Goal: Task Accomplishment & Management: Complete application form

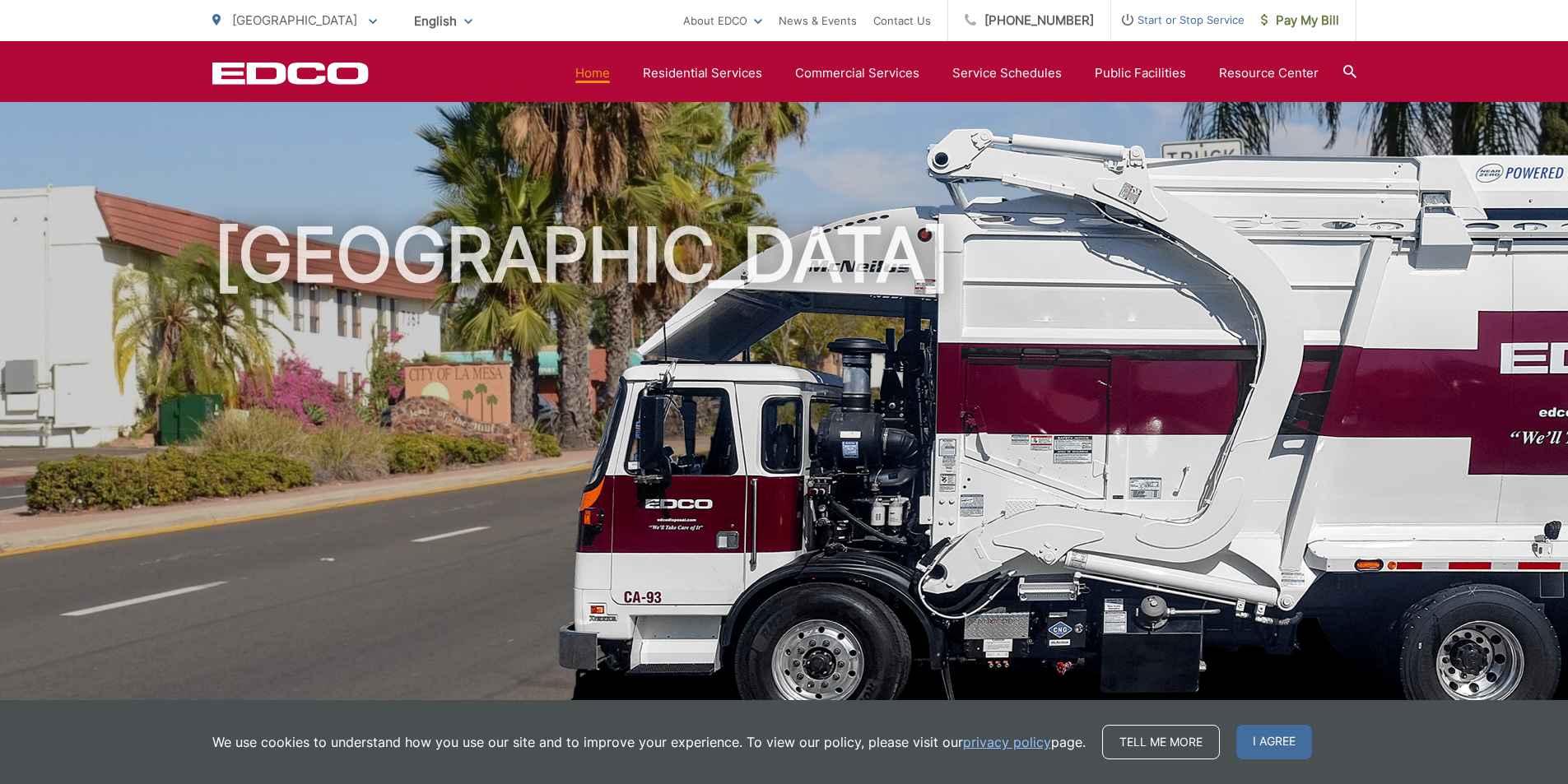
scroll to position [329, 0]
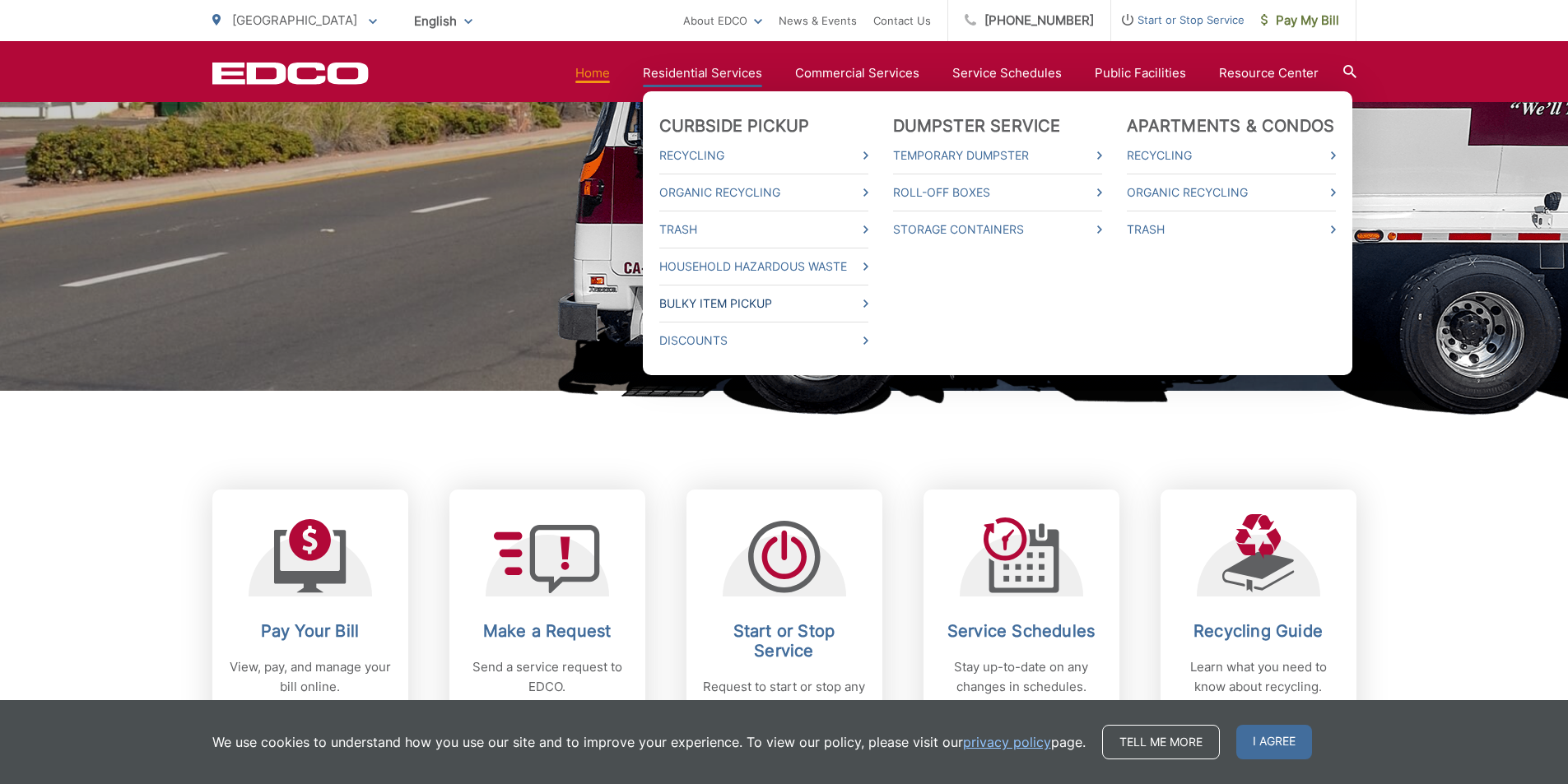
click at [748, 304] on link "Bulky Item Pickup" at bounding box center [764, 303] width 209 height 20
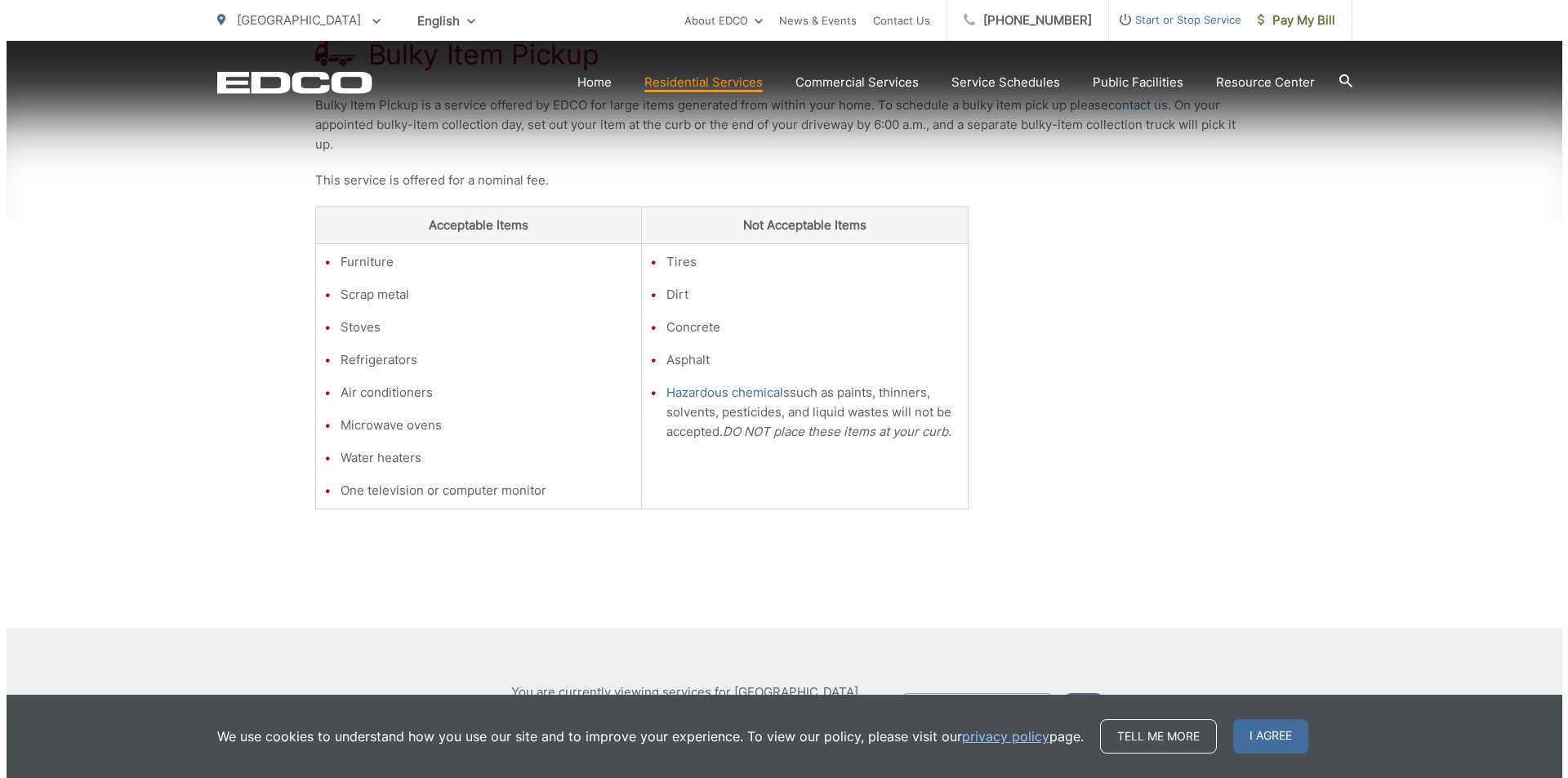
scroll to position [485, 0]
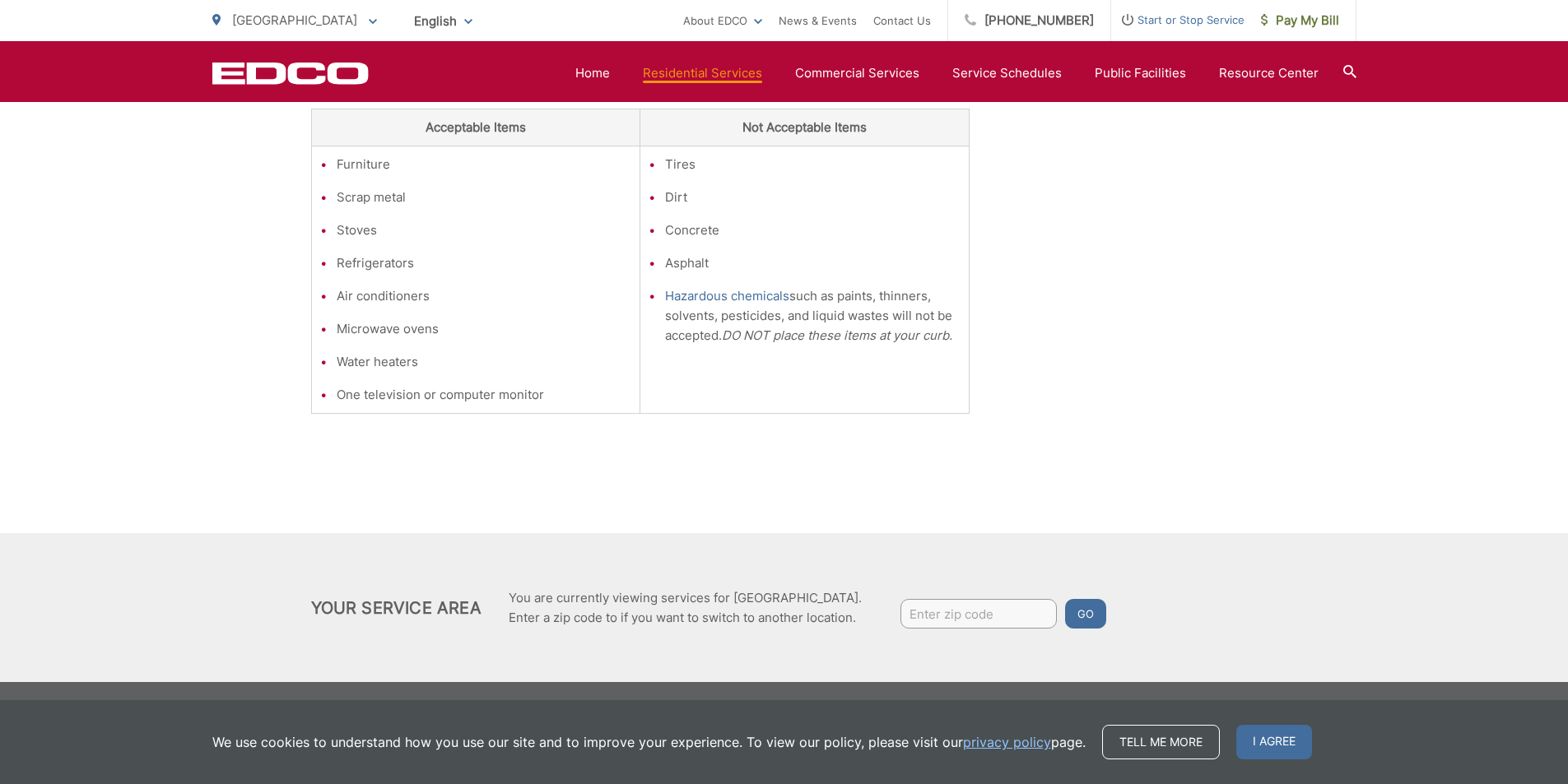
click at [986, 611] on input "Enter zip code" at bounding box center [979, 613] width 157 height 29
type input "91941"
click at [1065, 599] on button "Go" at bounding box center [1085, 613] width 41 height 29
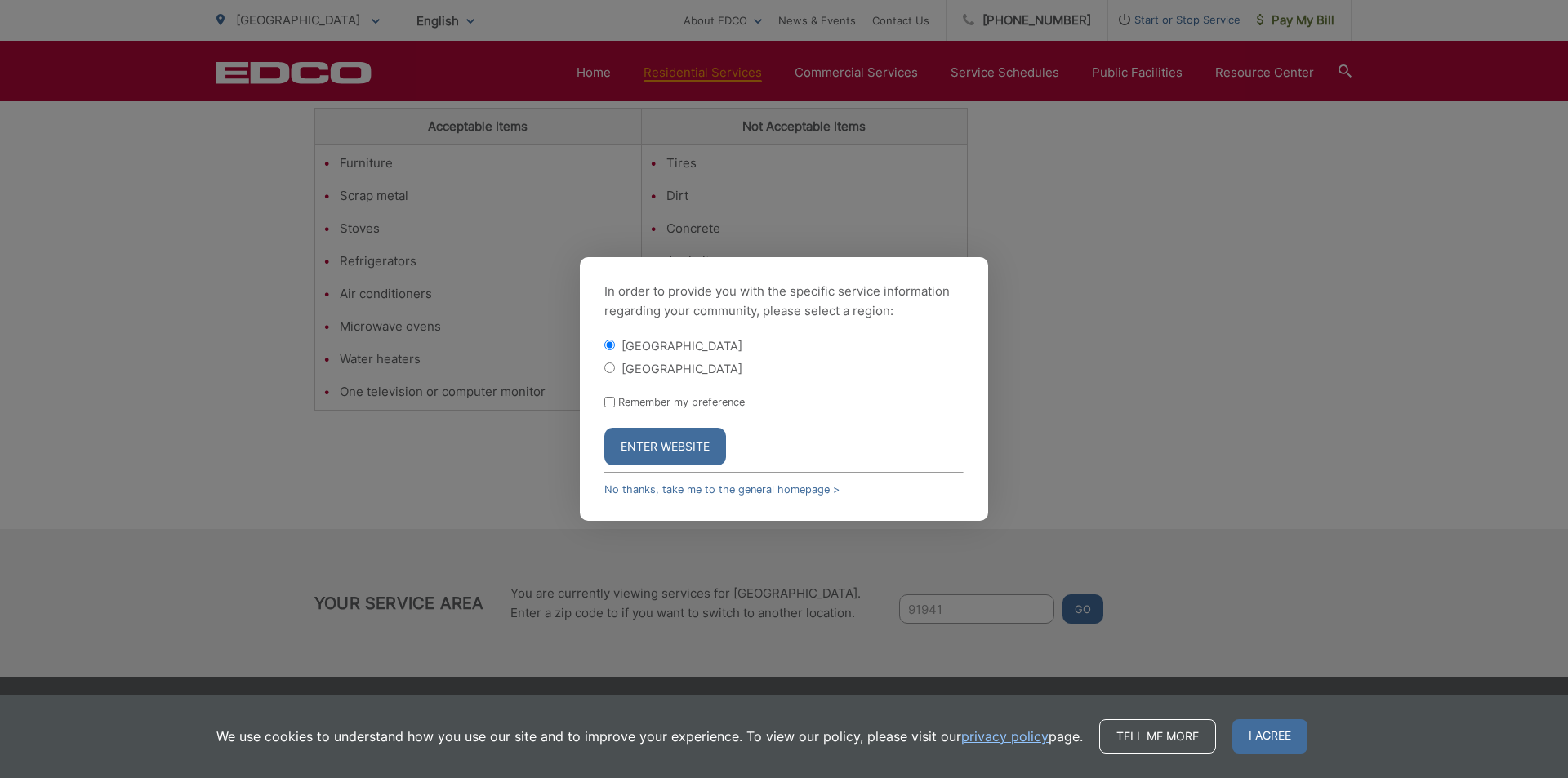
click at [678, 449] on button "Enter Website" at bounding box center [665, 446] width 122 height 38
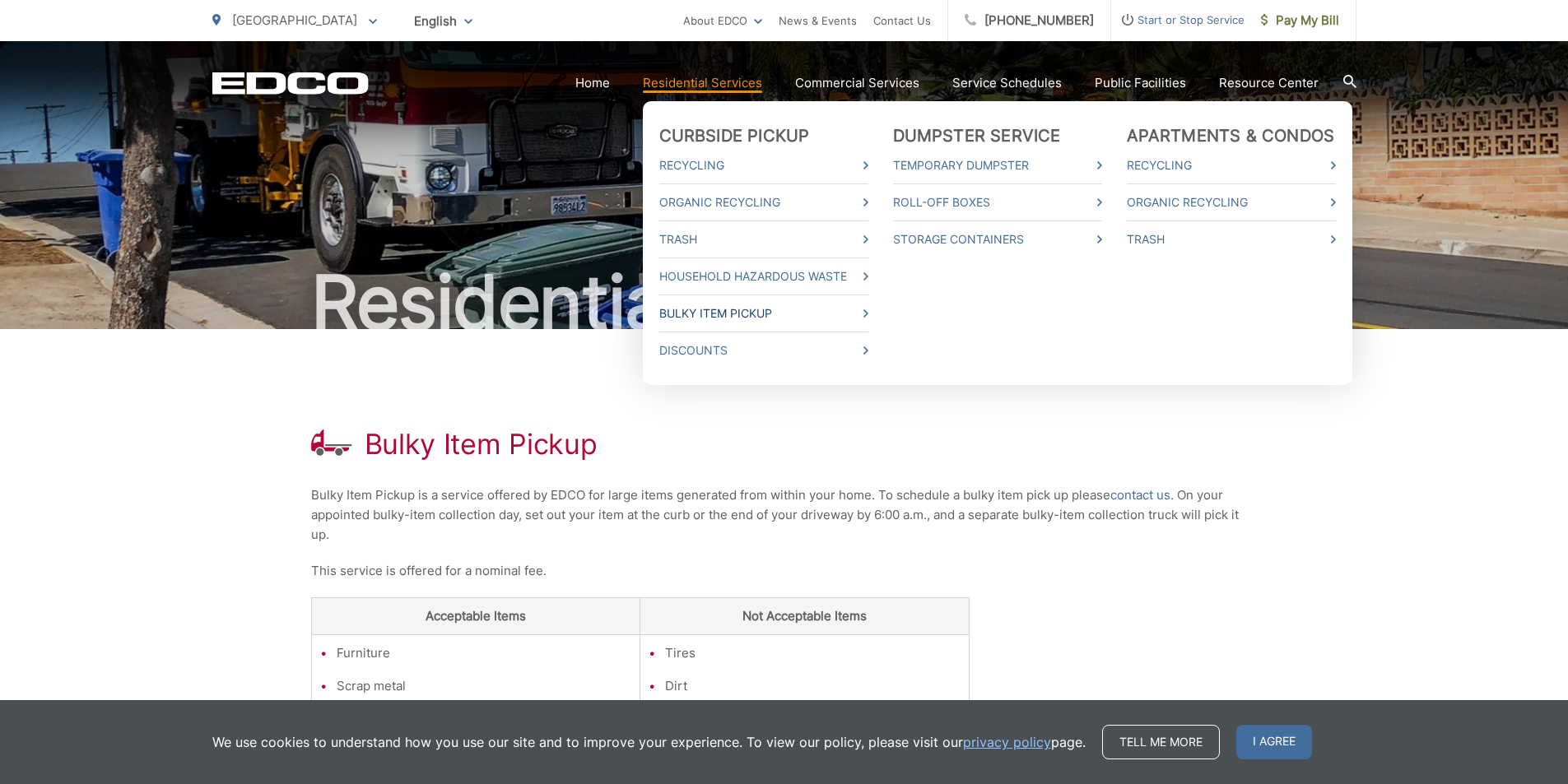
click at [727, 314] on link "Bulky Item Pickup" at bounding box center [764, 313] width 209 height 20
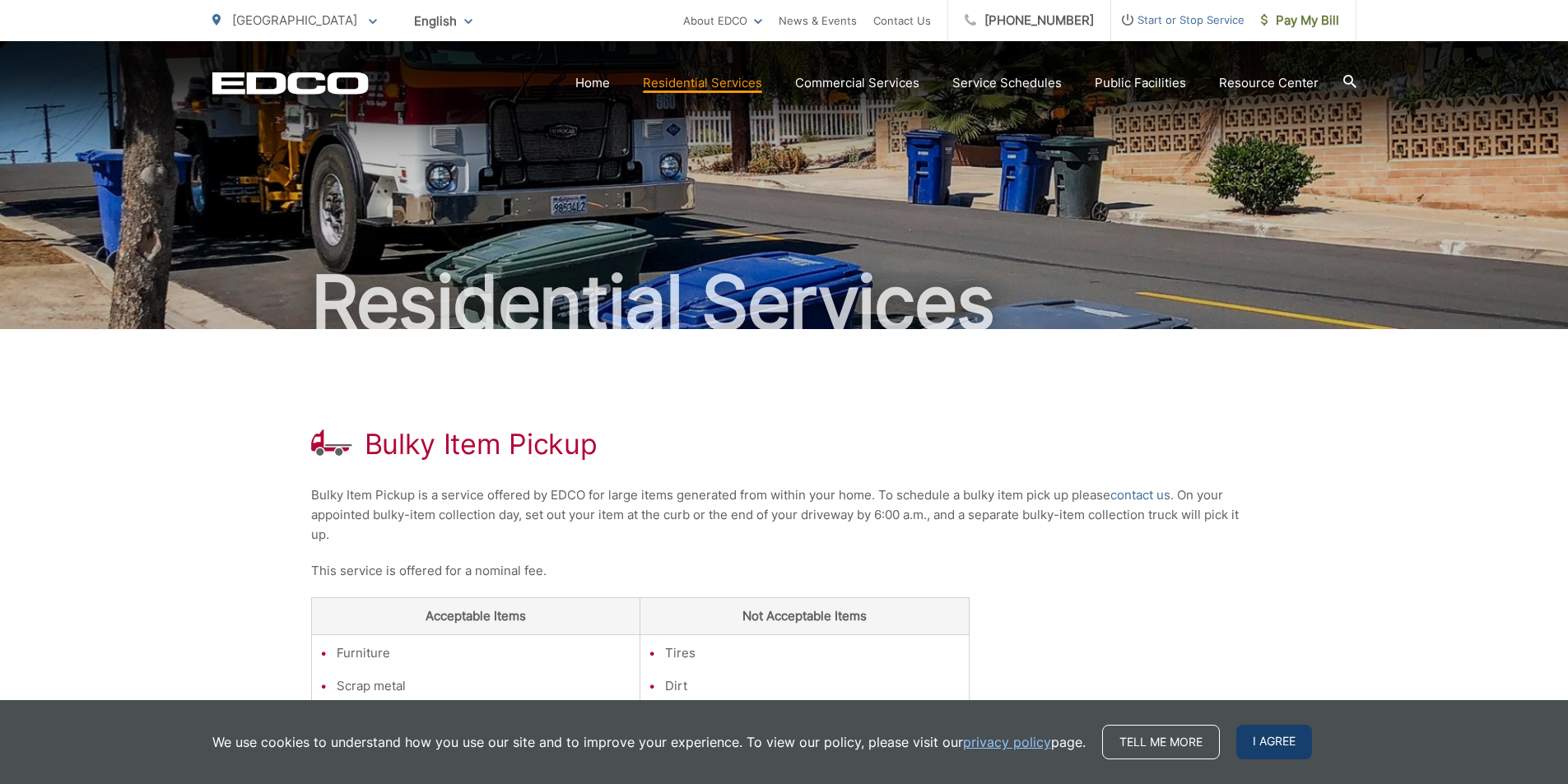
click at [1267, 740] on span "I agree" at bounding box center [1274, 742] width 76 height 35
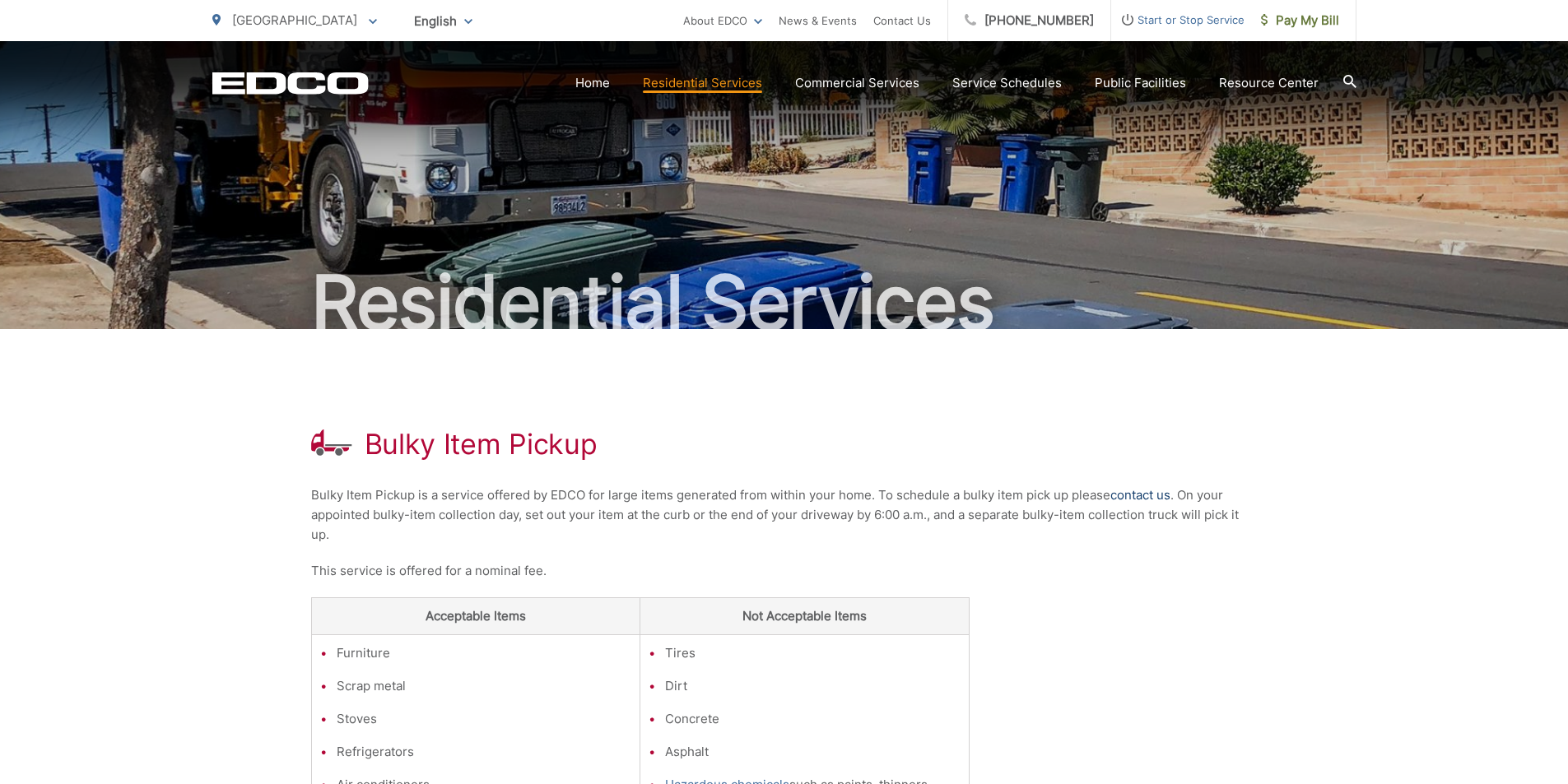
click at [1154, 493] on link "contact us" at bounding box center [1140, 495] width 60 height 20
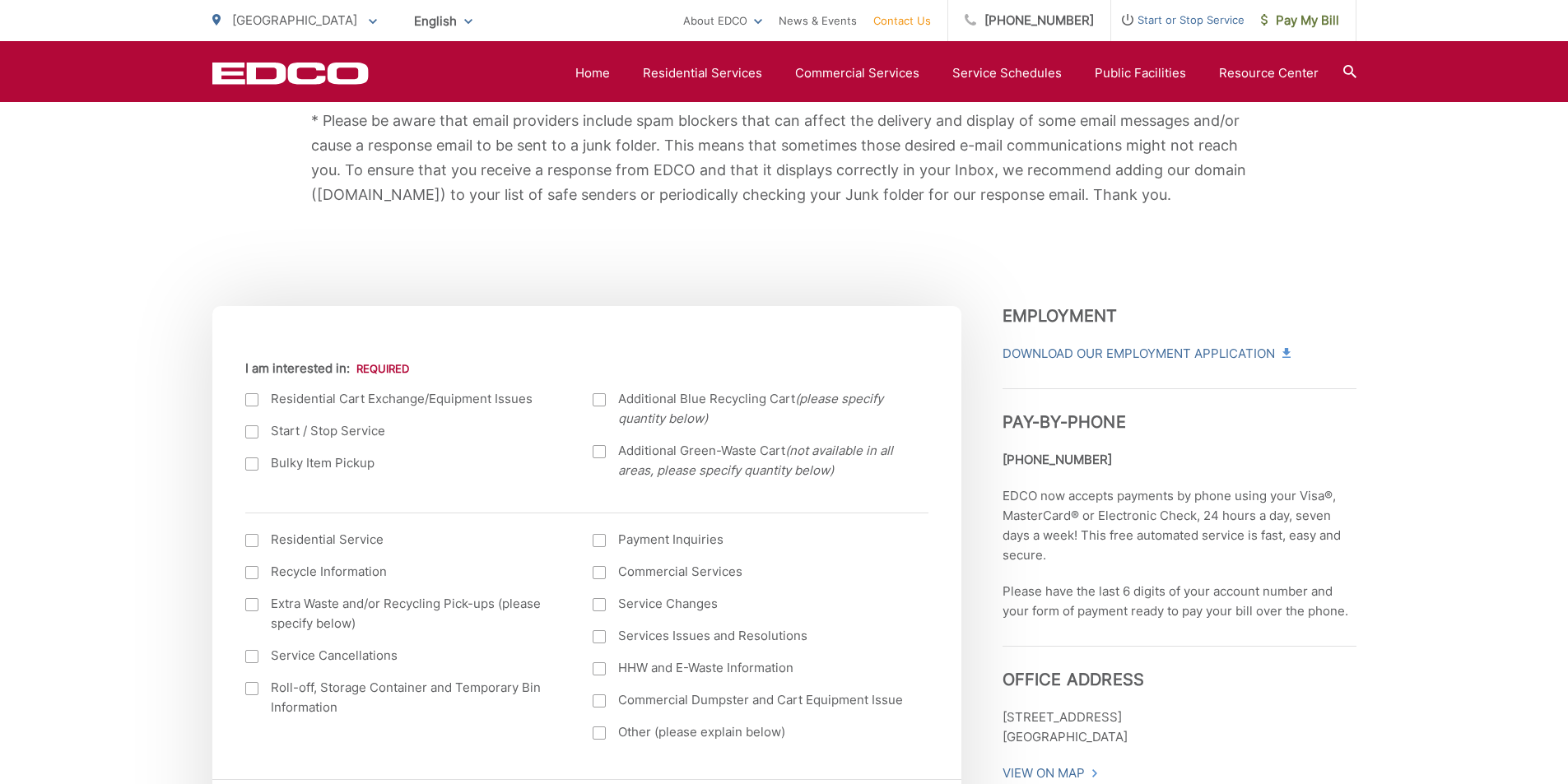
scroll to position [494, 0]
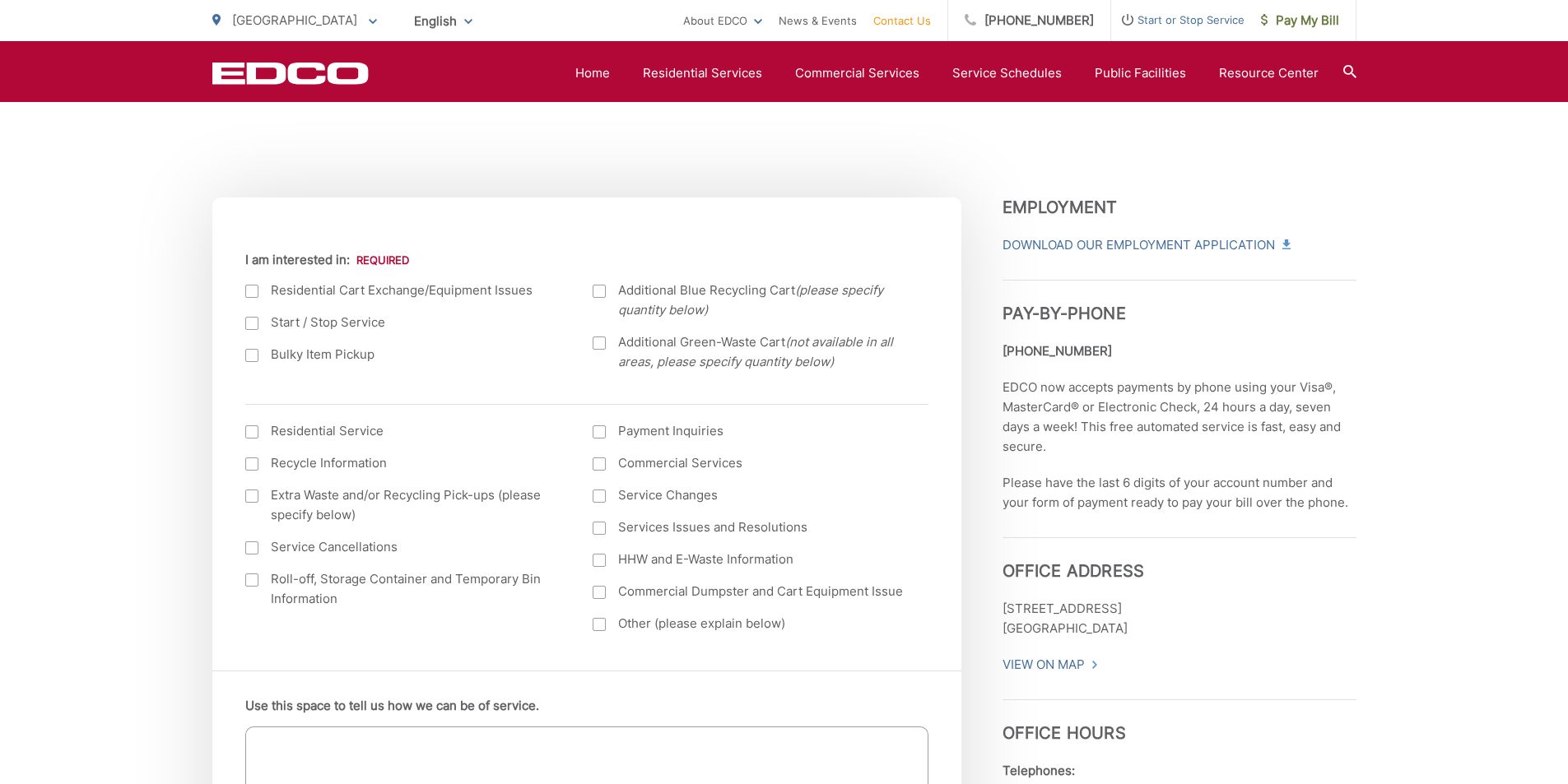
click at [255, 354] on div at bounding box center [252, 355] width 13 height 13
click at [0, 0] on input "Bulky Item Pickup" at bounding box center [0, 0] width 0 height 0
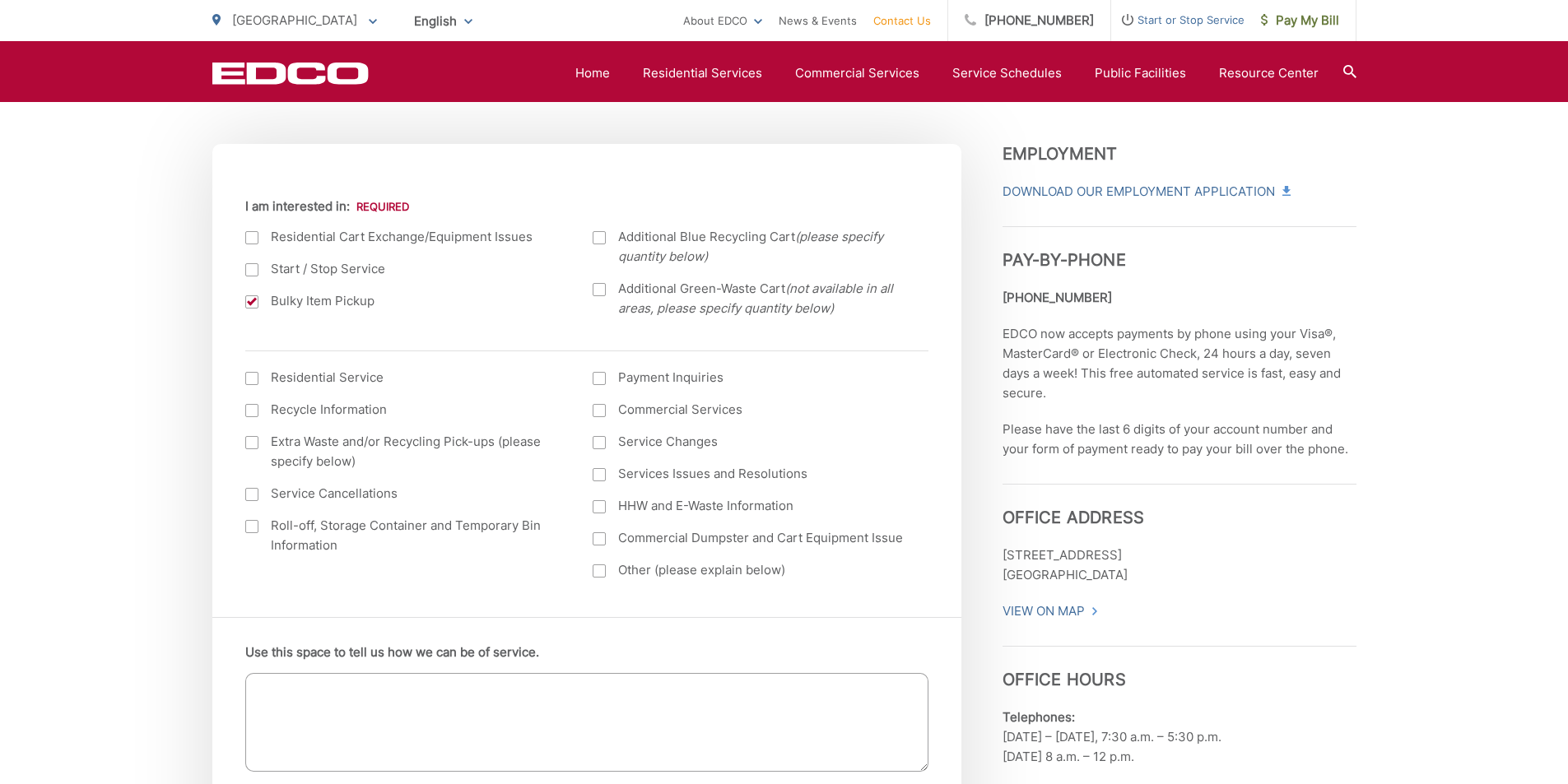
scroll to position [576, 0]
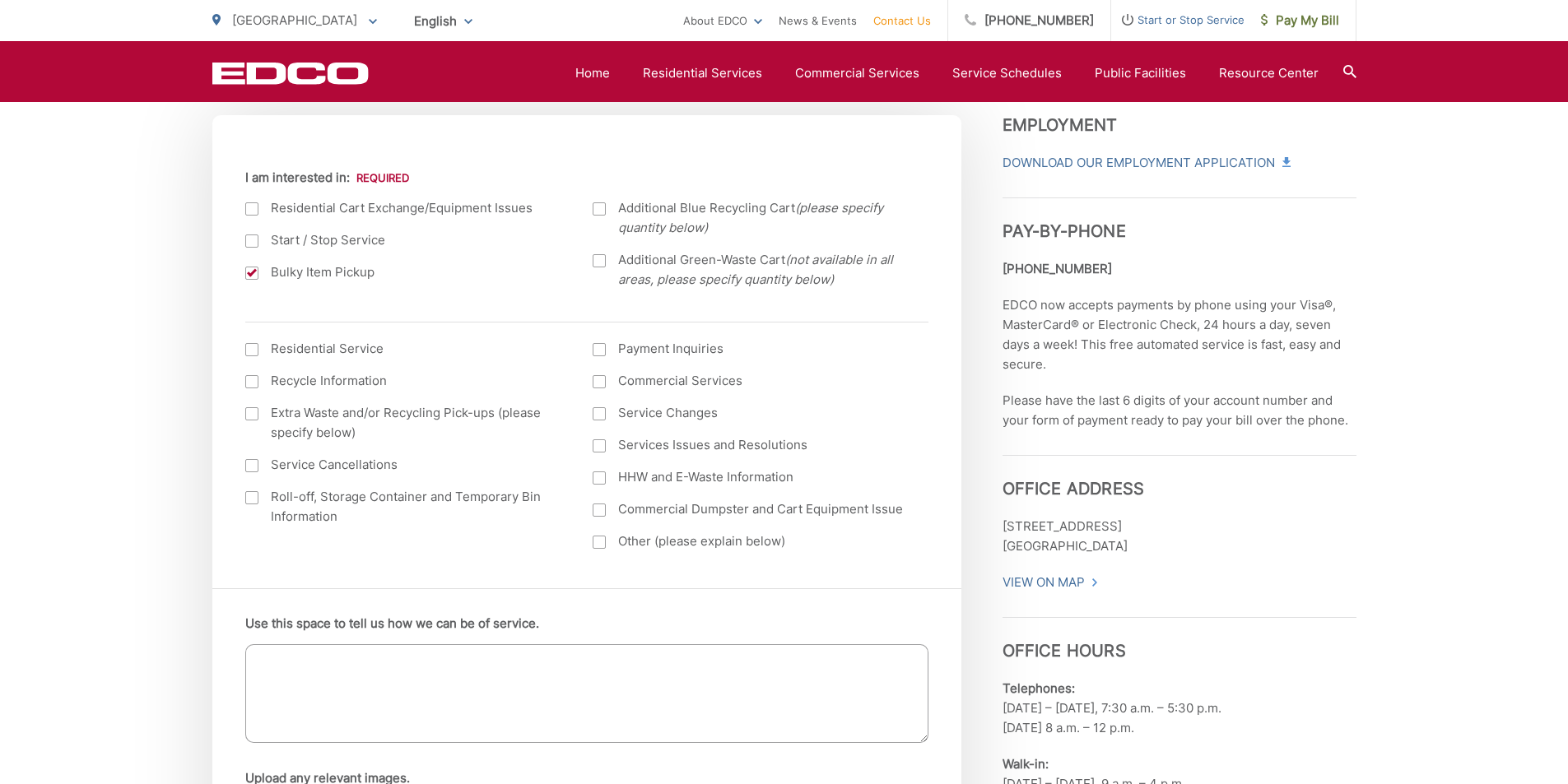
click at [253, 345] on div at bounding box center [252, 350] width 13 height 13
click at [0, 0] on input "I am interested in: (continued) *" at bounding box center [0, 0] width 0 height 0
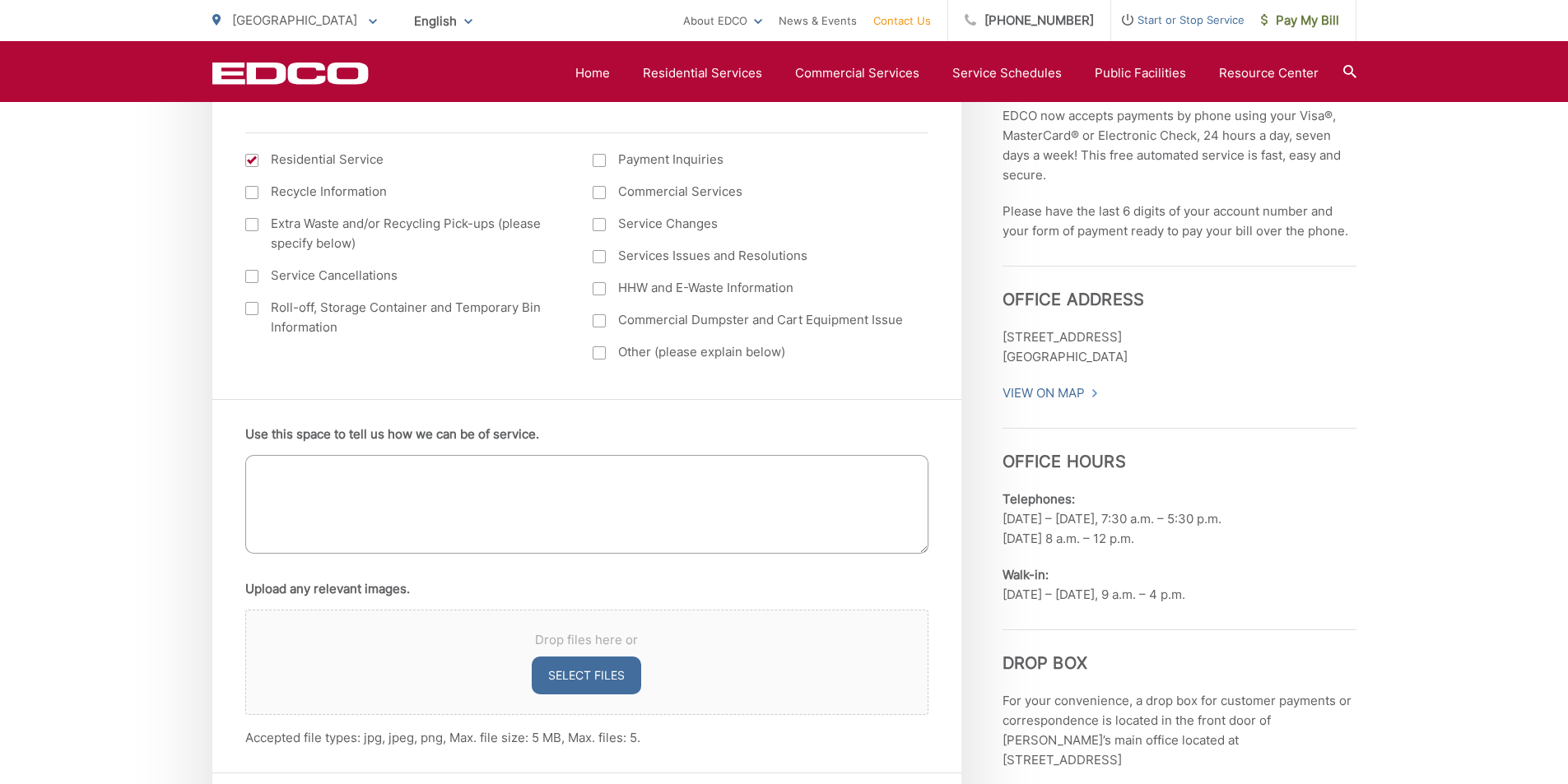
scroll to position [823, 0]
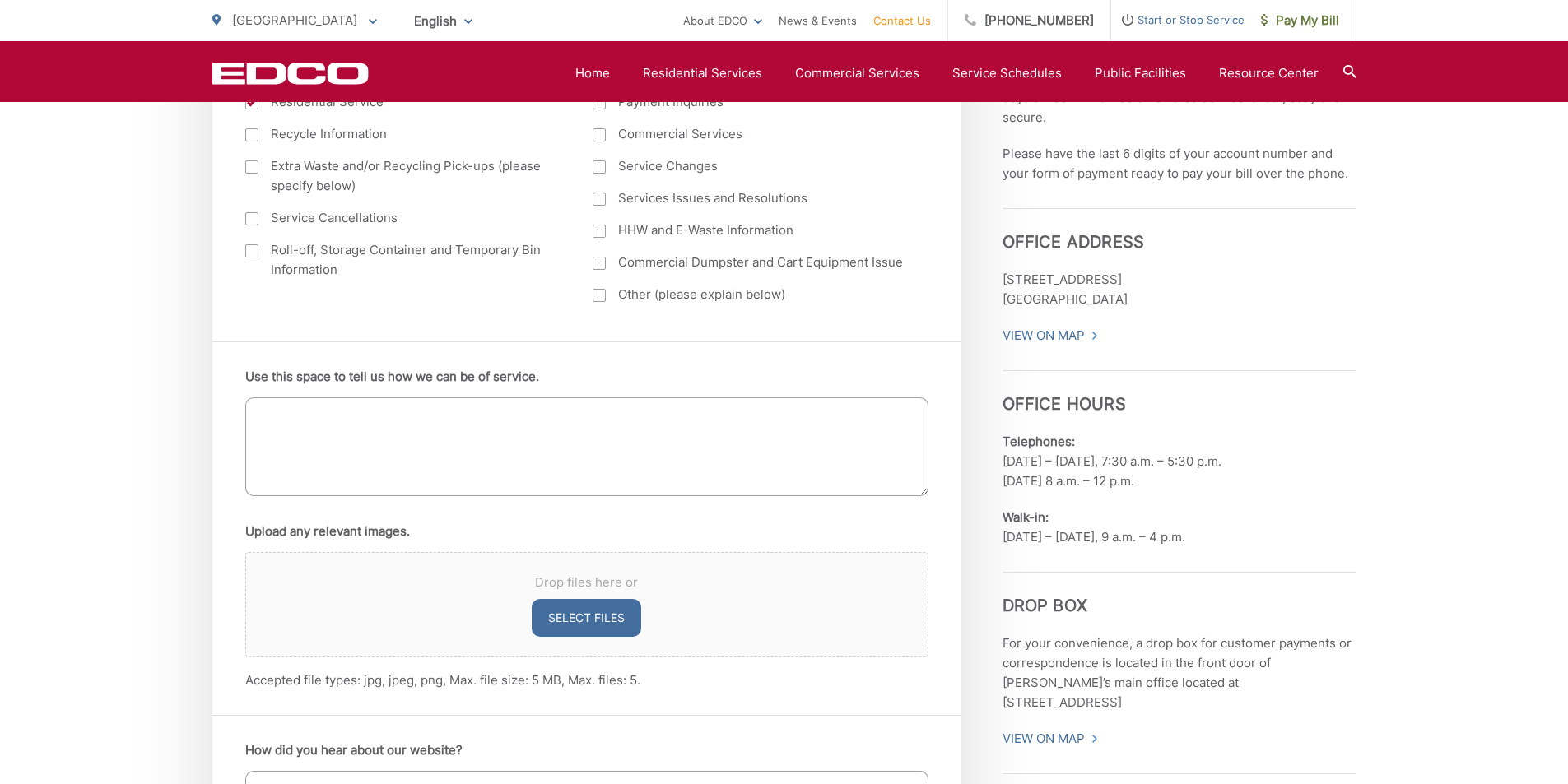
click at [397, 409] on textarea "Use this space to tell us how we can be of service." at bounding box center [587, 447] width 683 height 99
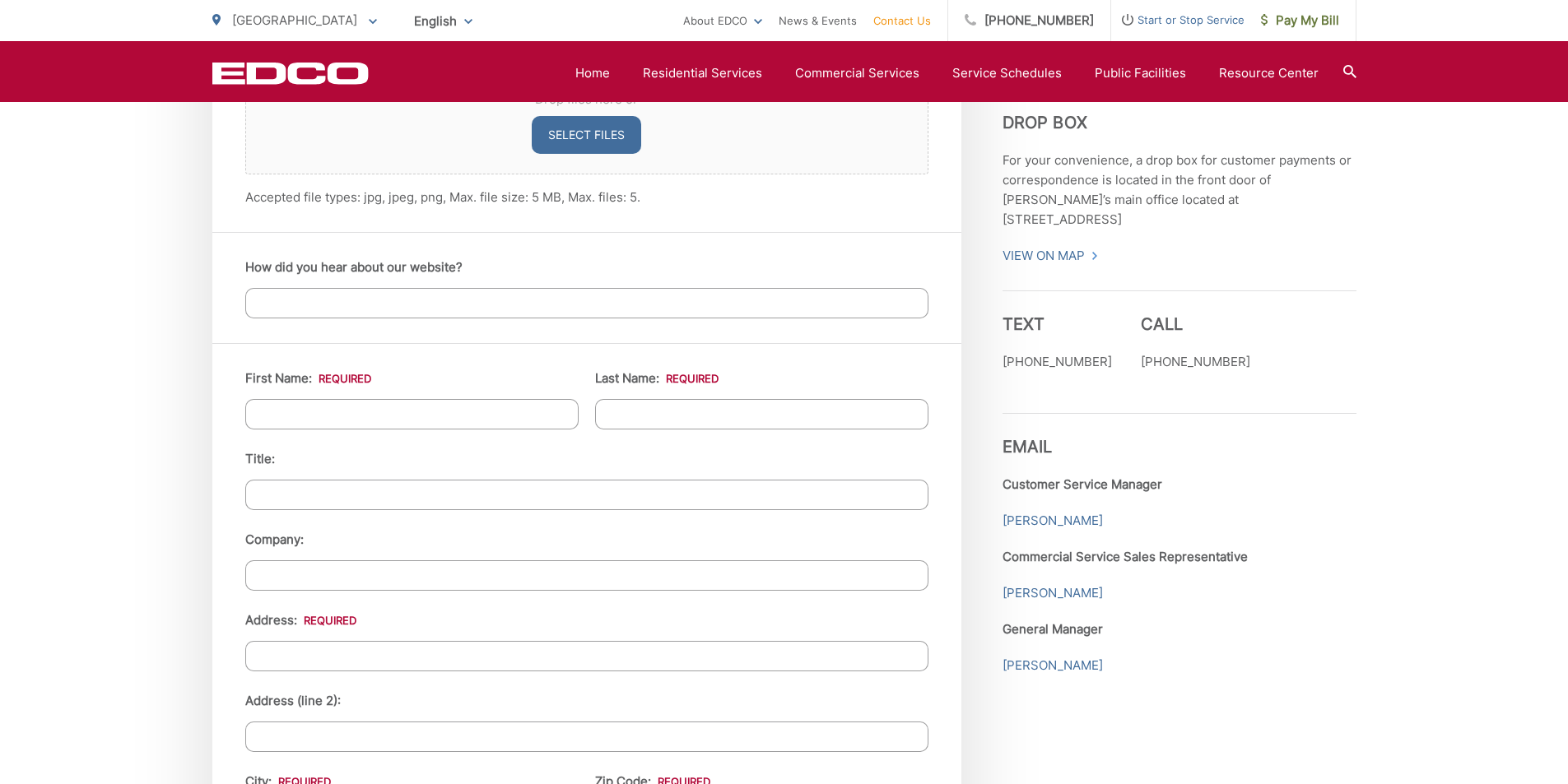
scroll to position [1399, 0]
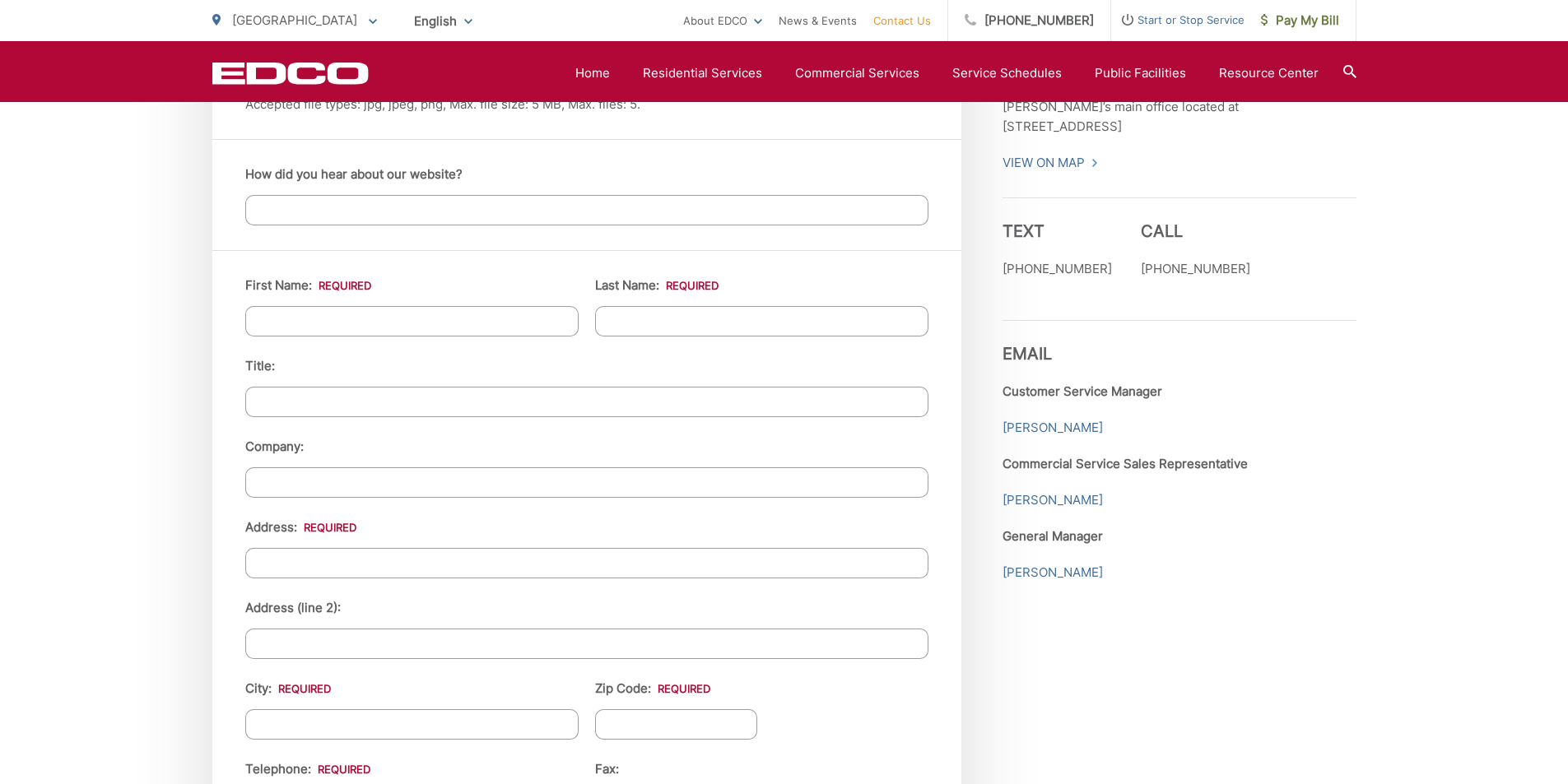
type textarea "Bulky pickup of mattresses, bed frame and table"
click at [401, 312] on input "First Name: *" at bounding box center [412, 321] width 333 height 30
type input "Marlies"
type input "[PERSON_NAME]"
type input "4063 Charles St"
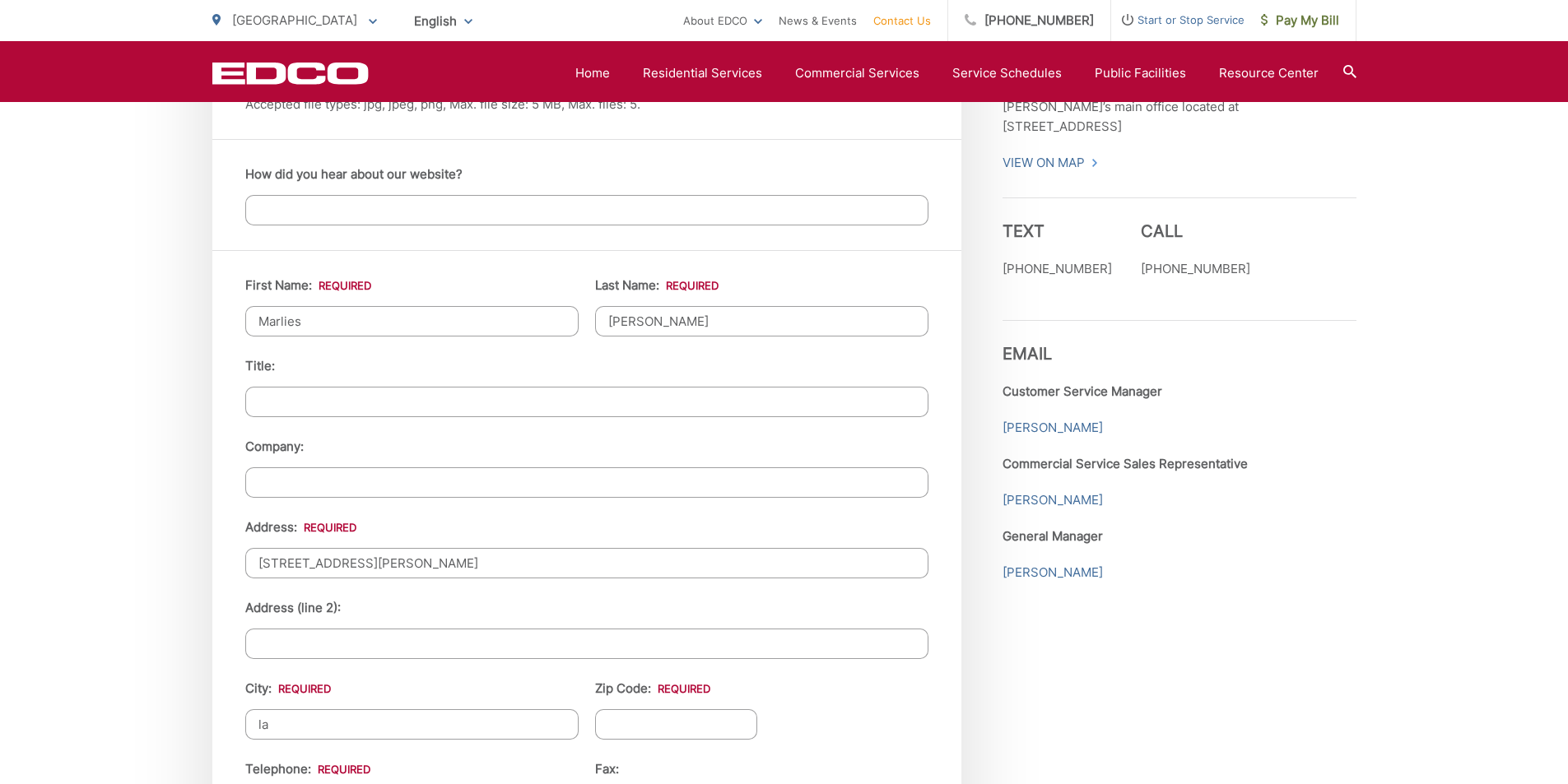
type input "l"
type input "La Mesa"
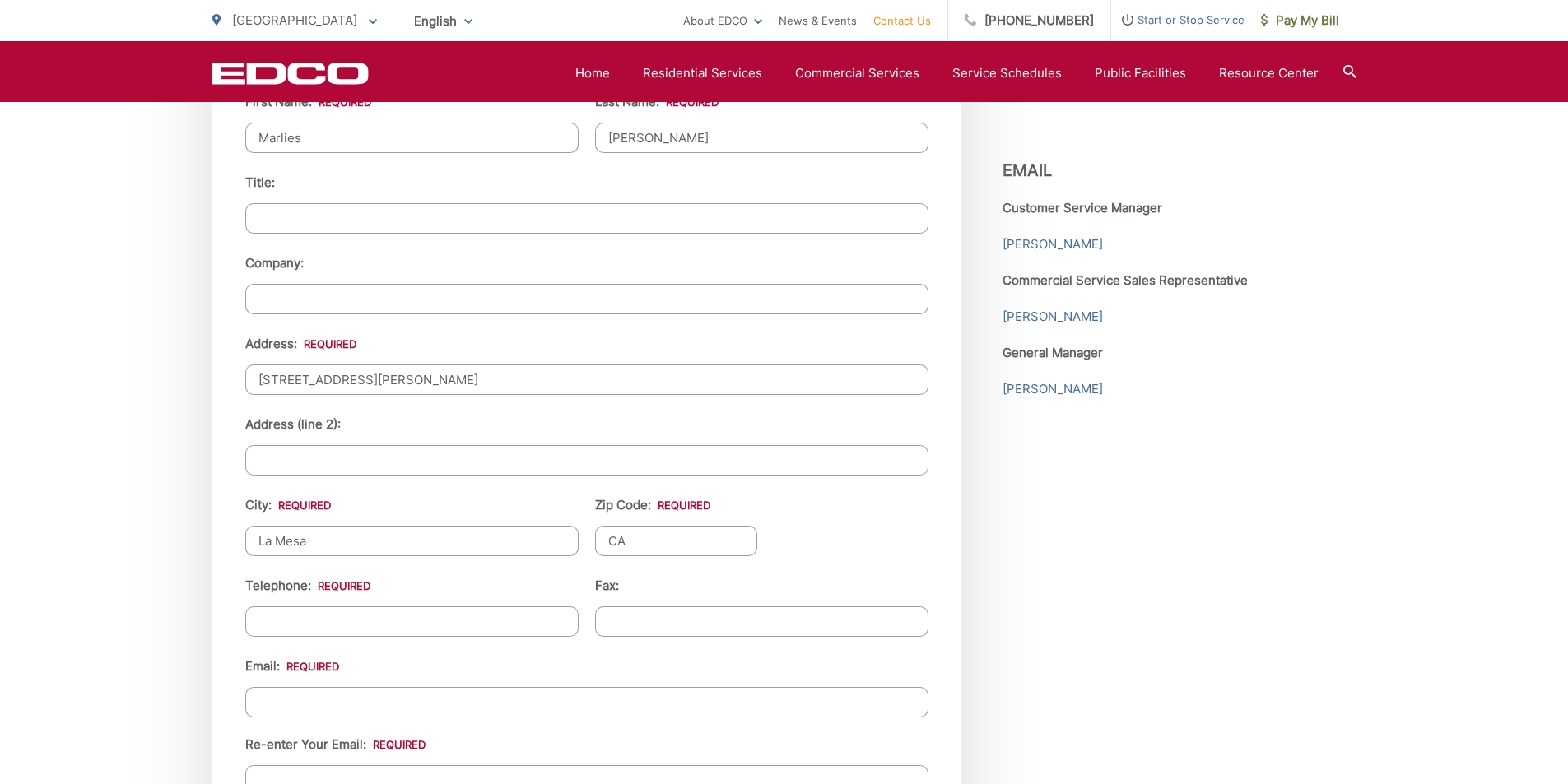
scroll to position [1728, 0]
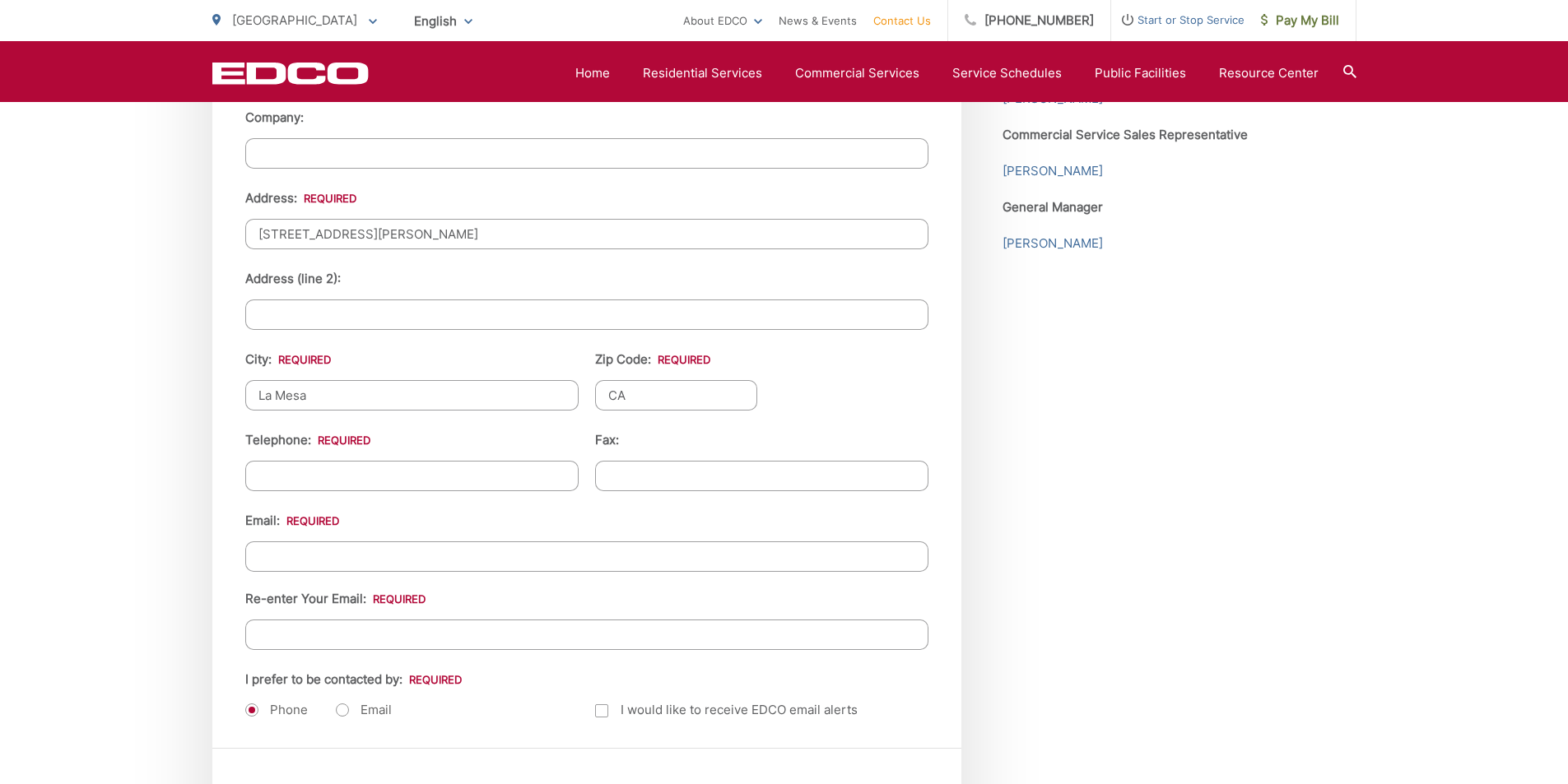
type input "C"
type input "91941"
click at [414, 473] on input "(___) ___-____" at bounding box center [412, 476] width 333 height 30
drag, startPoint x: 259, startPoint y: 474, endPoint x: 276, endPoint y: 474, distance: 17.0
click at [272, 474] on input "(___) ___-____" at bounding box center [412, 476] width 333 height 30
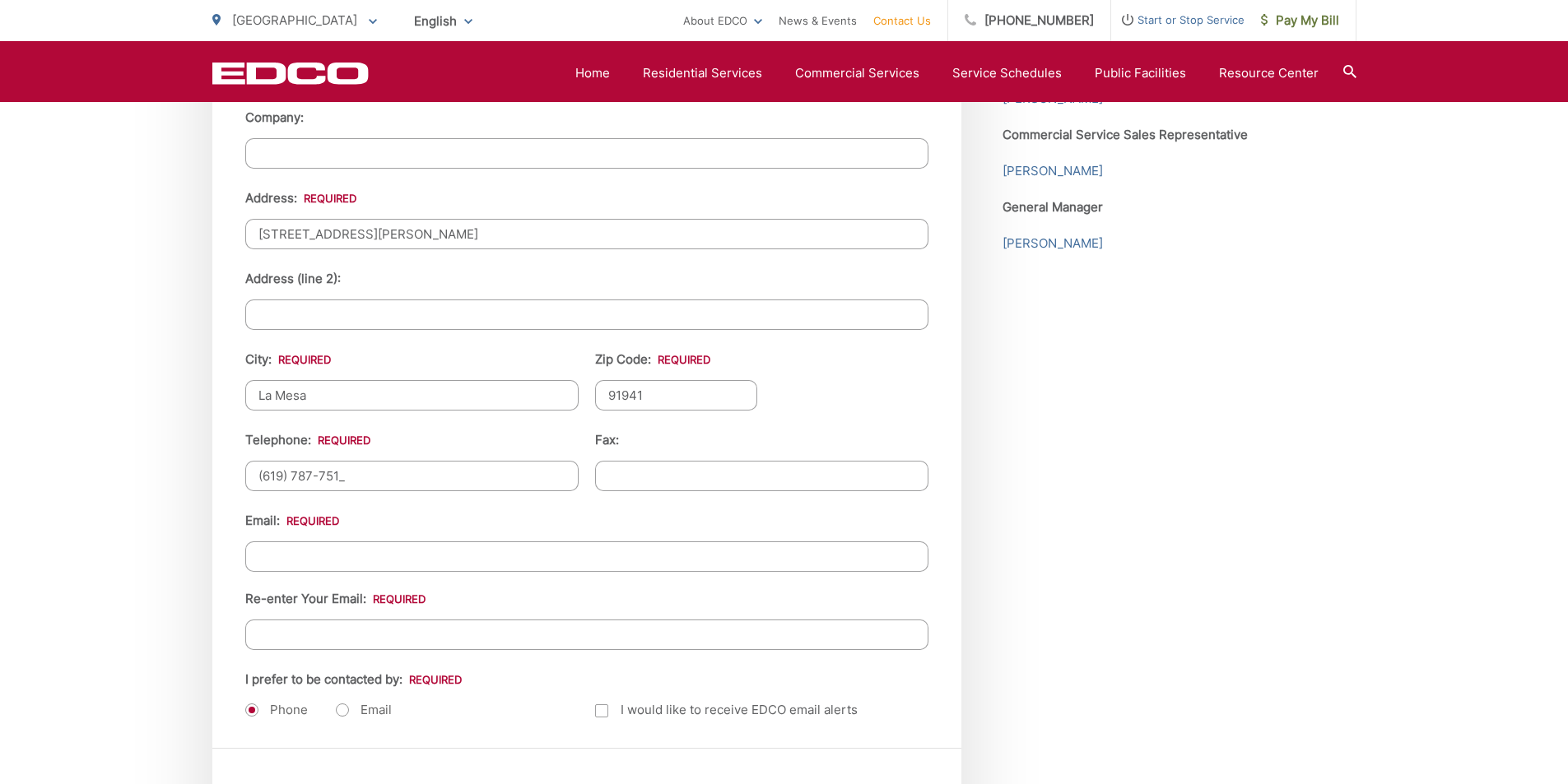
type input "(619) 787-7517"
click at [282, 545] on input "Email *" at bounding box center [587, 556] width 683 height 30
type input "marlieshensley@gmail.com"
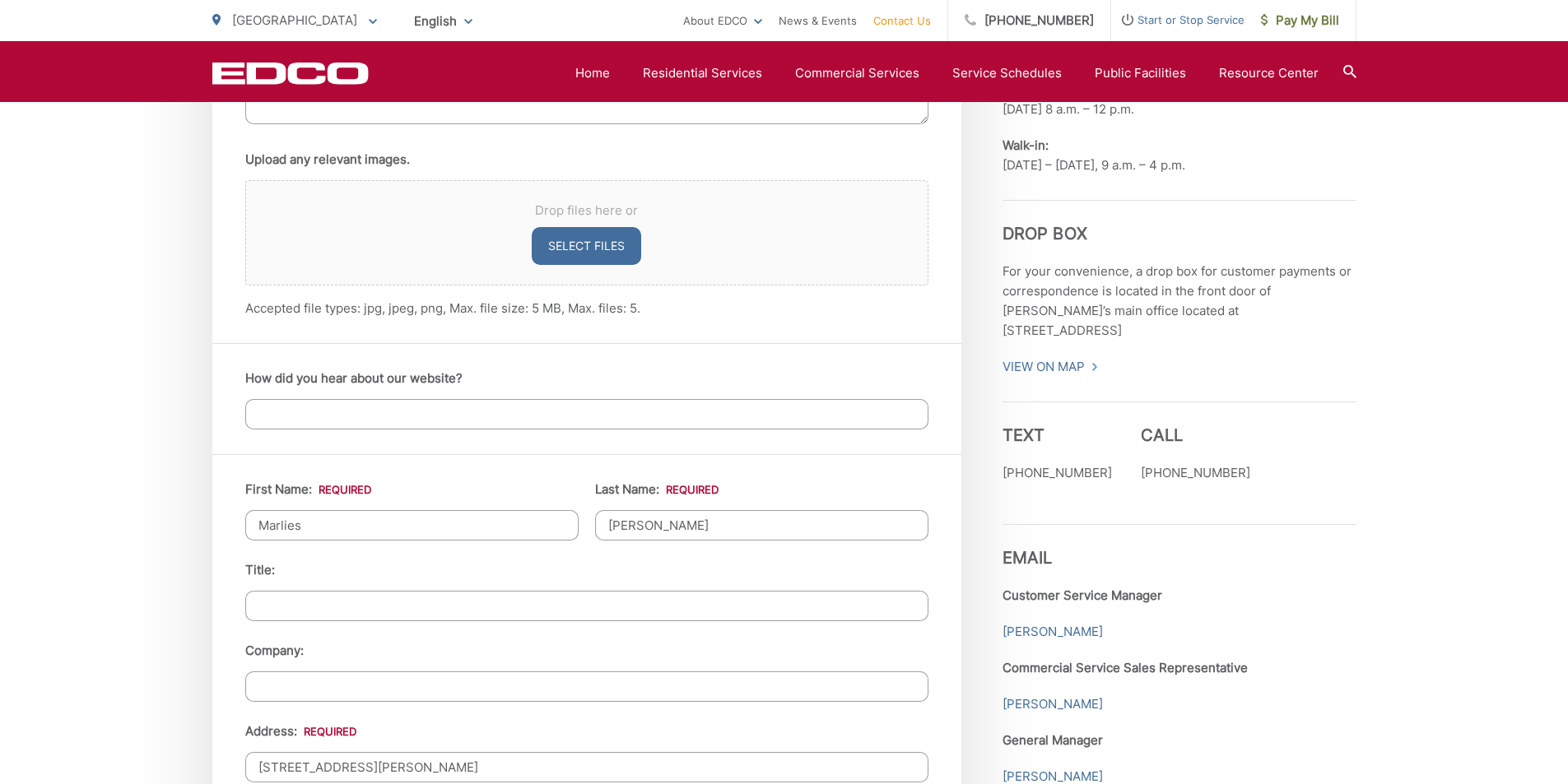
scroll to position [987, 0]
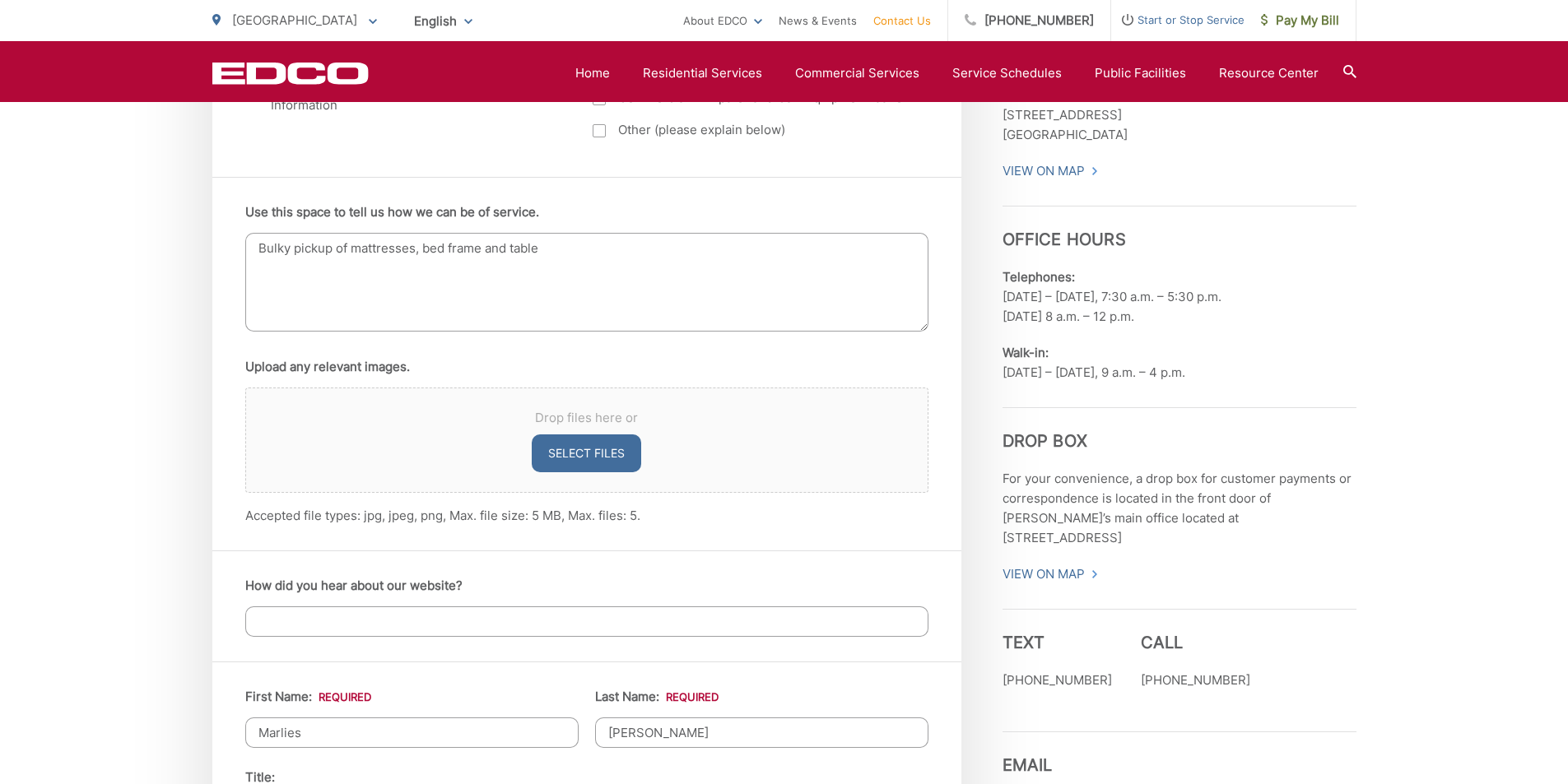
type input "marlieshensley@gmail.com"
click at [580, 247] on textarea "Bulky pickup of mattresses, bed frame and table" at bounding box center [587, 282] width 683 height 99
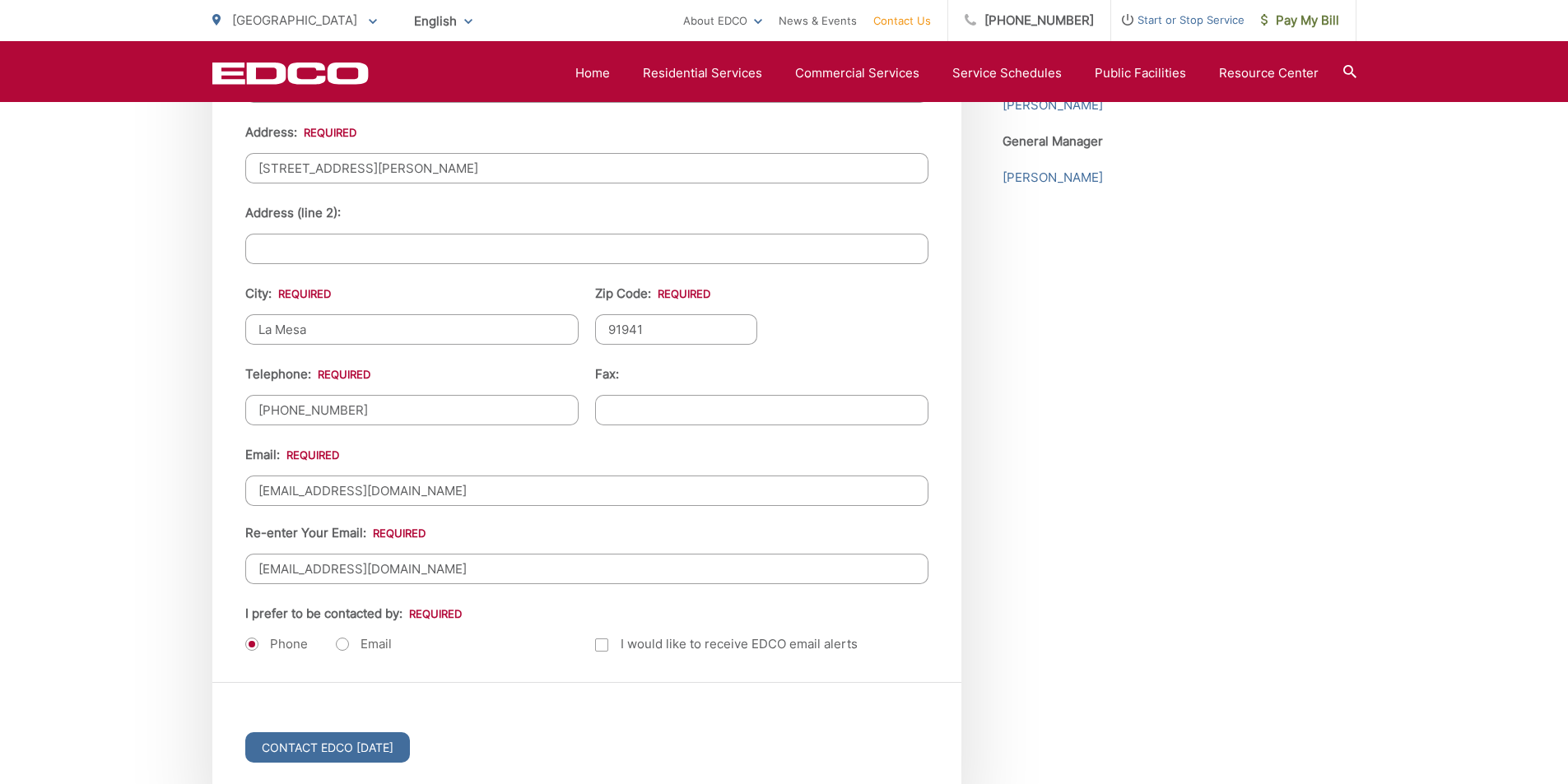
scroll to position [2182, 0]
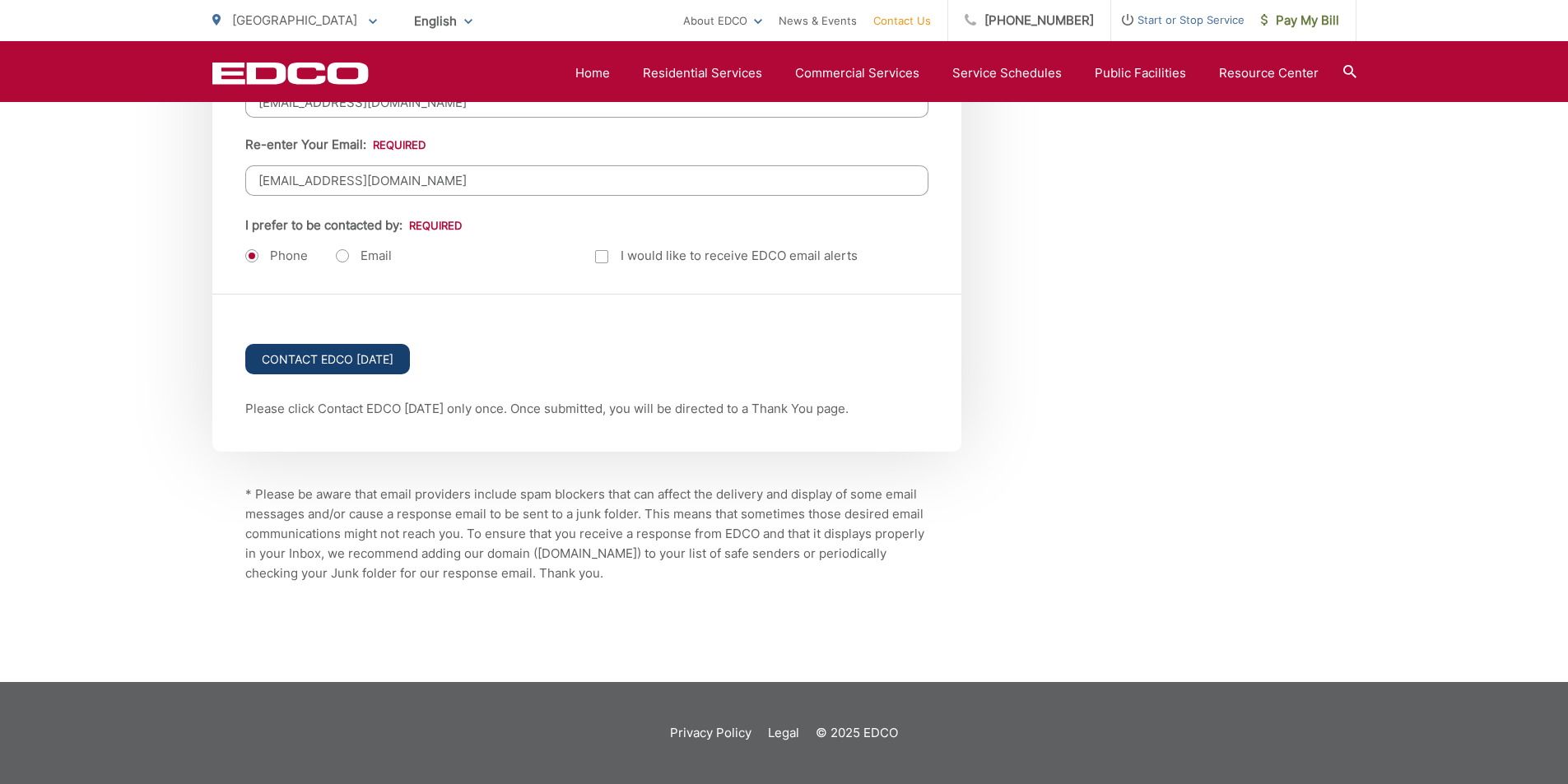
type textarea "Bulky pickup of mattresses, bed frame and table in the alley behind my house"
click at [346, 368] on input "Contact EDCO Today" at bounding box center [328, 359] width 165 height 30
